Goal: Obtain resource: Obtain resource

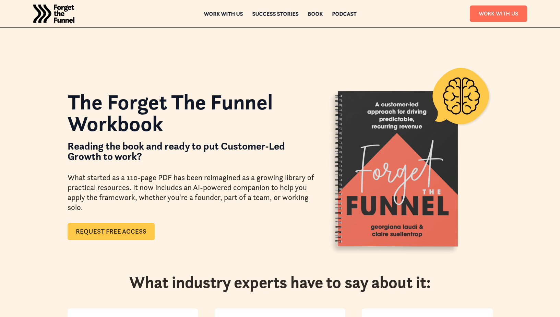
scroll to position [105, 0]
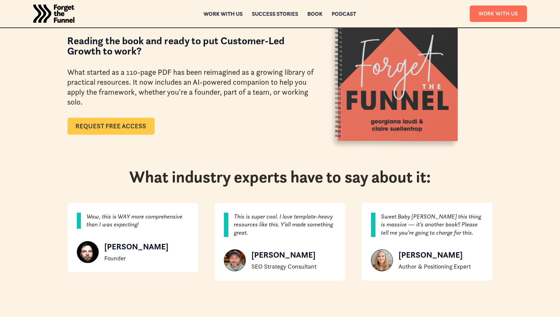
click at [141, 127] on link "Request Free Access" at bounding box center [111, 126] width 87 height 17
click at [129, 123] on link "Request Free Access" at bounding box center [111, 126] width 87 height 17
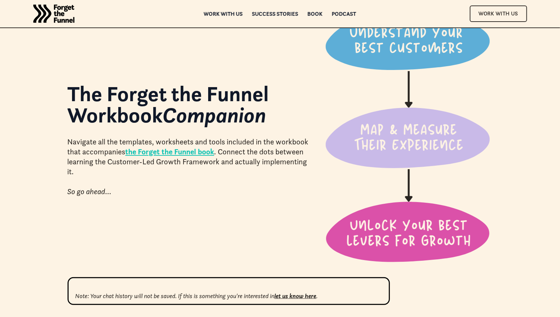
scroll to position [210, 0]
